Goal: Book appointment/travel/reservation

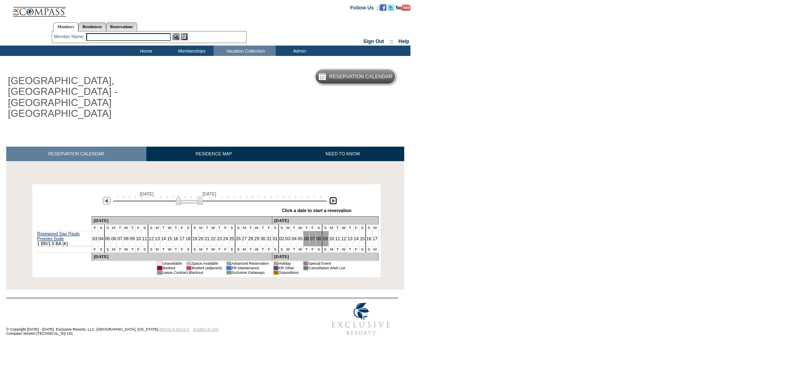
click at [331, 197] on img at bounding box center [333, 201] width 8 height 8
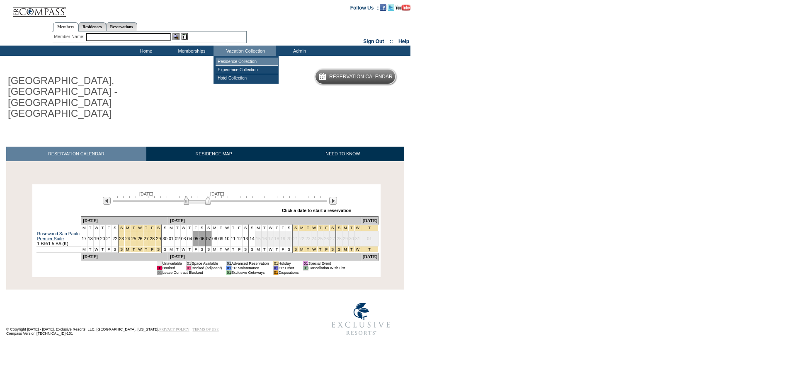
click at [236, 62] on td "Residence Collection" at bounding box center [246, 62] width 62 height 8
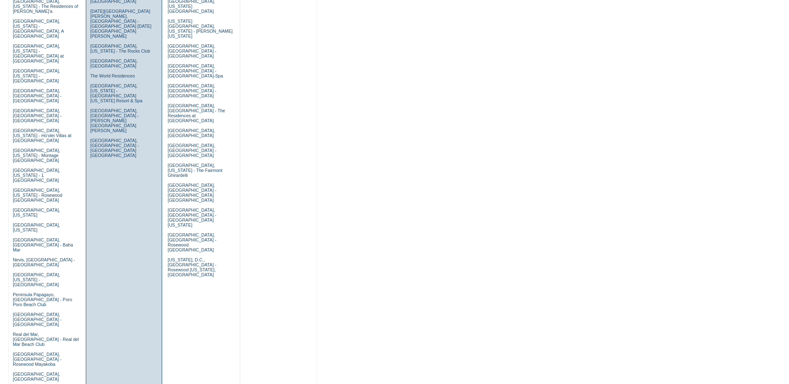
scroll to position [423, 0]
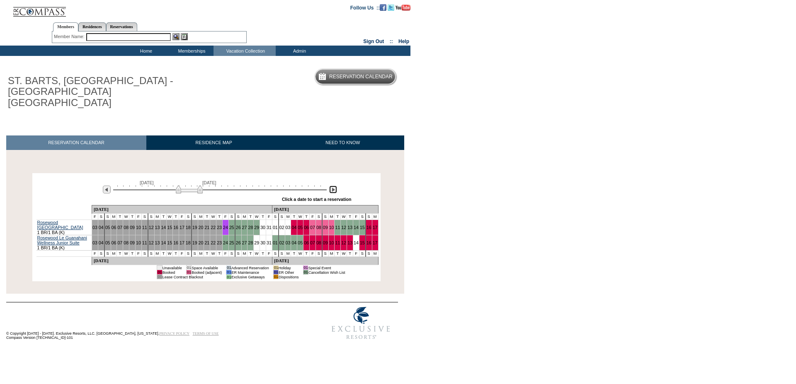
click at [331, 186] on img at bounding box center [333, 190] width 8 height 8
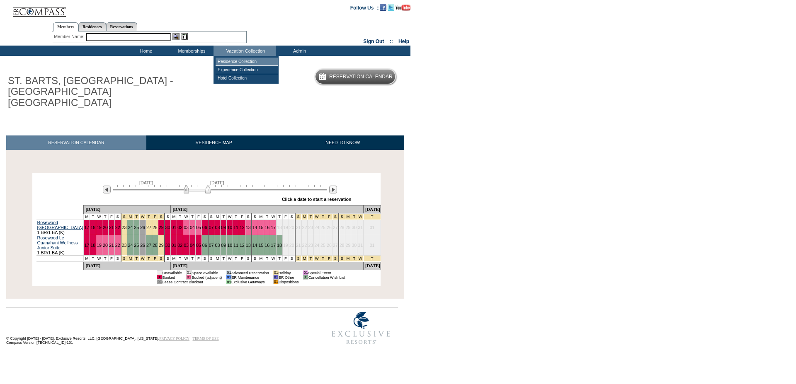
click at [244, 61] on td "Residence Collection" at bounding box center [246, 62] width 62 height 8
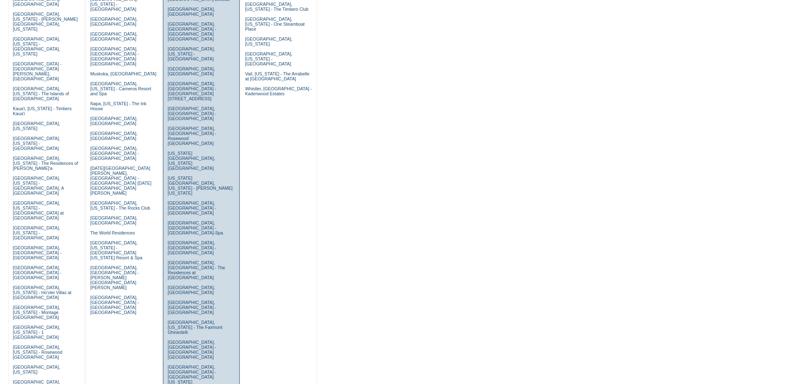
scroll to position [296, 0]
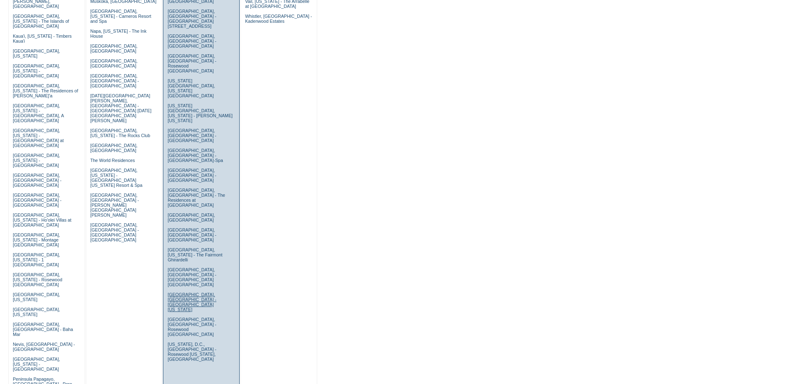
click at [193, 292] on link "Vancouver, British Columbia - Rosewood Hotel Georgia" at bounding box center [191, 302] width 48 height 20
